Goal: Information Seeking & Learning: Learn about a topic

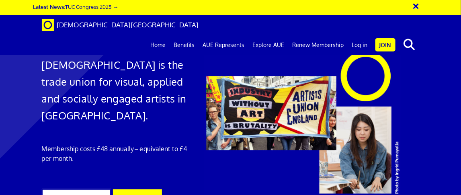
scroll to position [0, 0]
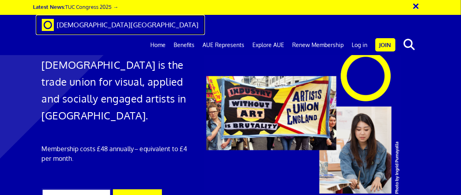
click at [118, 29] on link "[DEMOGRAPHIC_DATA][GEOGRAPHIC_DATA]" at bounding box center [120, 25] width 169 height 20
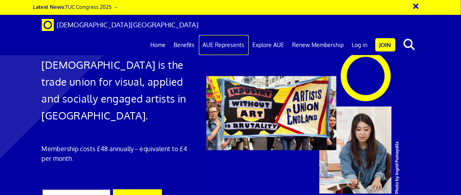
click at [225, 35] on link "AUE Represents" at bounding box center [224, 45] width 50 height 20
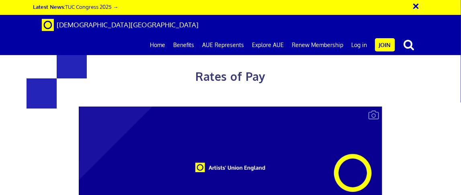
scroll to position [78, 0]
click at [281, 106] on video at bounding box center [230, 191] width 303 height 170
